Goal: Check status: Check status

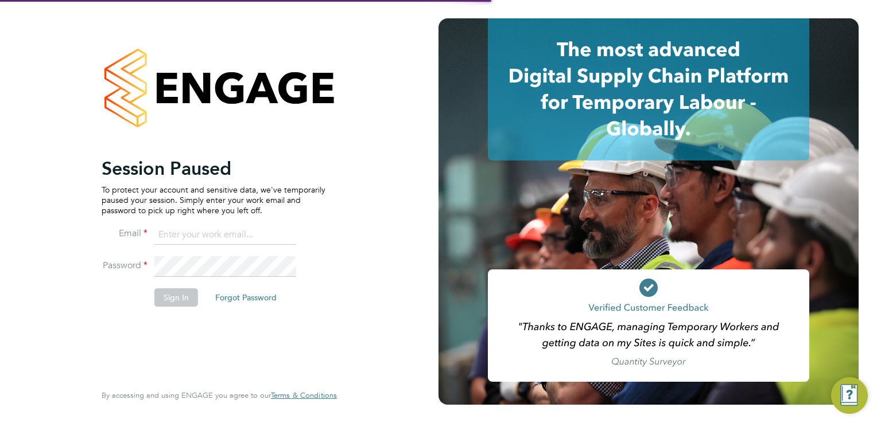
type input "josh.wakefield@buildrec.com"
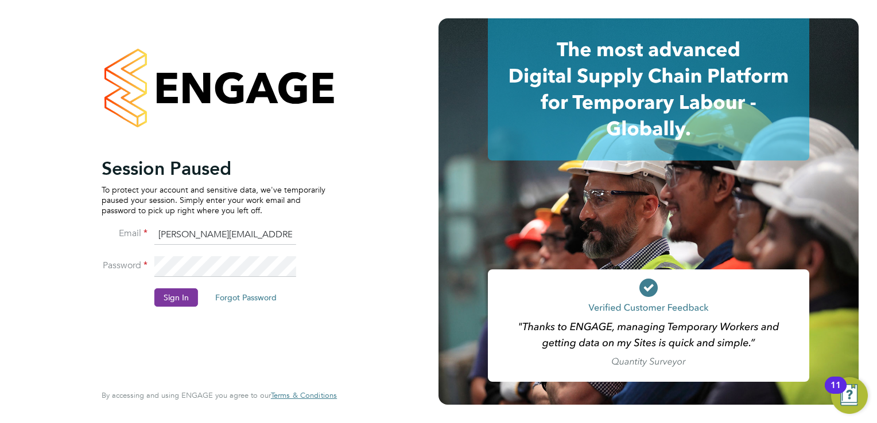
click at [166, 296] on button "Sign In" at bounding box center [176, 298] width 44 height 18
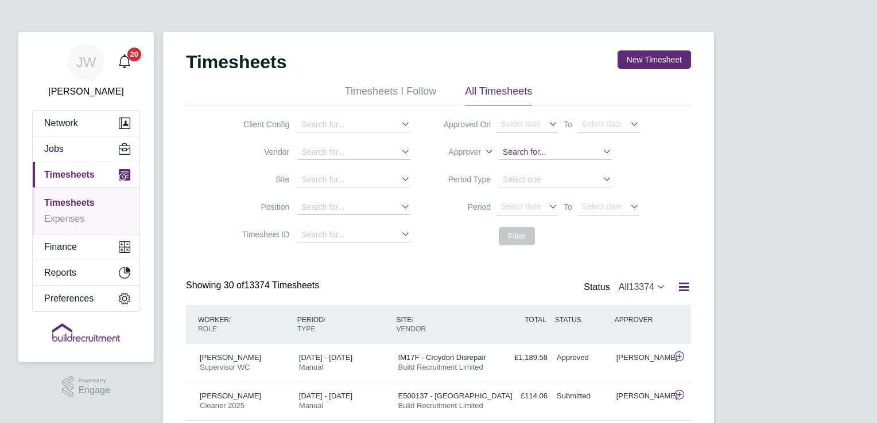
click at [542, 150] on input at bounding box center [555, 152] width 113 height 15
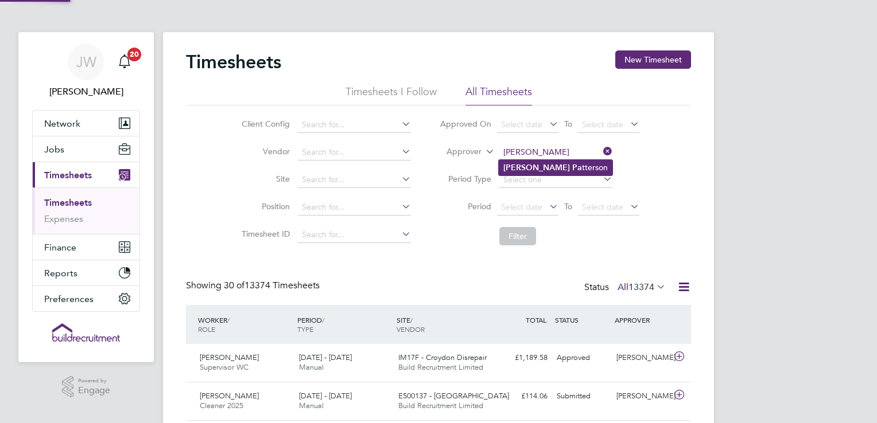
click at [541, 160] on li "[PERSON_NAME]" at bounding box center [556, 167] width 114 height 15
type input "[PERSON_NAME]"
click at [518, 230] on button "Filter" at bounding box center [517, 236] width 37 height 18
